Goal: Task Accomplishment & Management: Complete application form

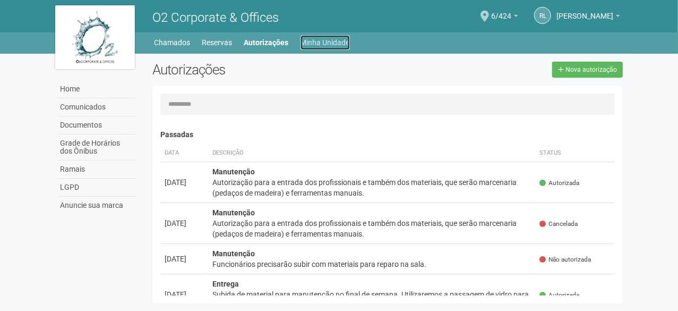
click at [314, 39] on link "Minha Unidade" at bounding box center [324, 42] width 49 height 15
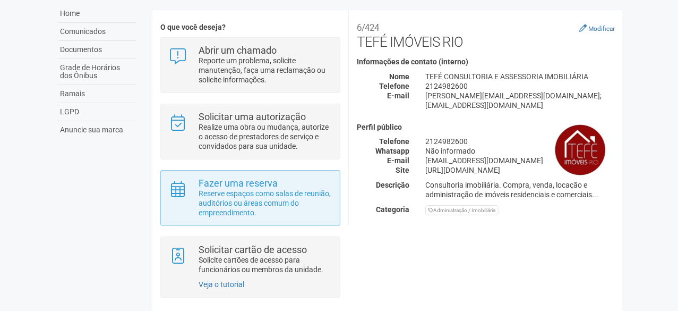
scroll to position [85, 0]
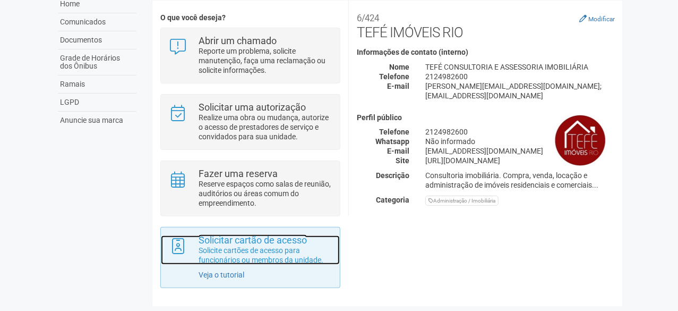
click at [268, 249] on p "Solicite cartões de acesso para funcionários ou membros da unidade." at bounding box center [265, 254] width 133 height 19
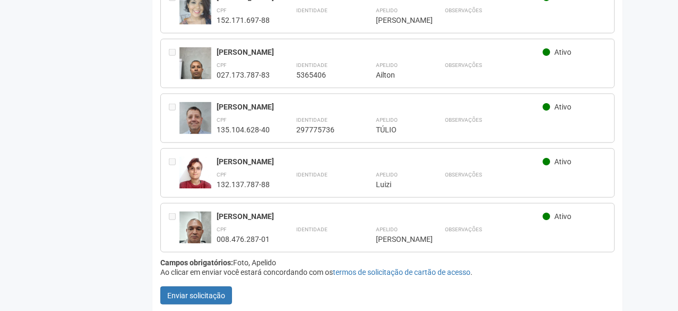
scroll to position [588, 0]
